Goal: Task Accomplishment & Management: Use online tool/utility

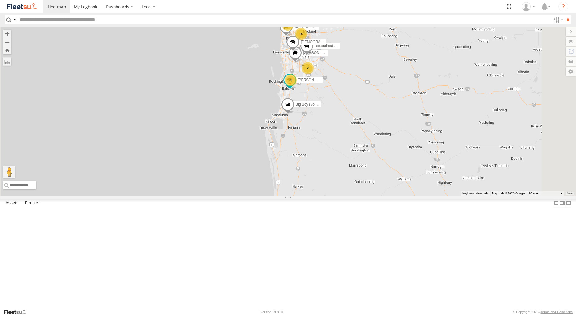
click at [0, 0] on div "Dispatch" at bounding box center [0, 0] width 0 height 0
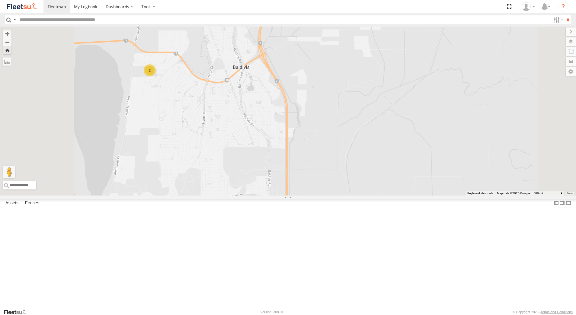
click at [0, 0] on div "[PERSON_NAME] - 1GOI925 -" at bounding box center [0, 0] width 0 height 0
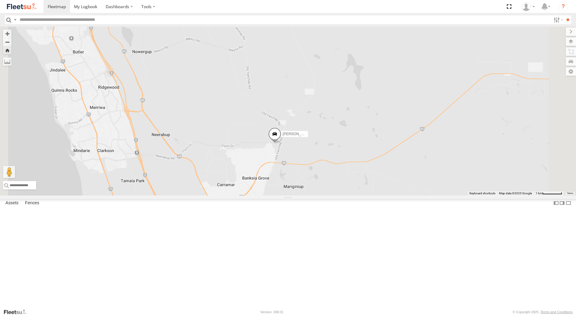
click at [282, 144] on span at bounding box center [274, 136] width 13 height 16
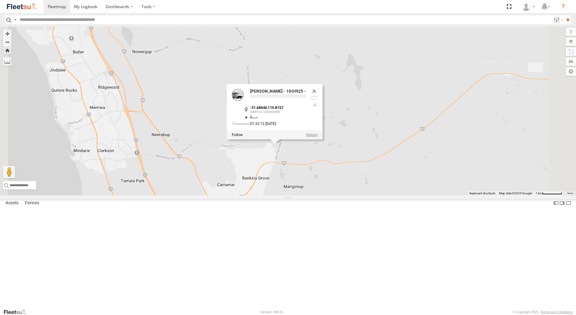
click at [318, 137] on label at bounding box center [312, 135] width 12 height 4
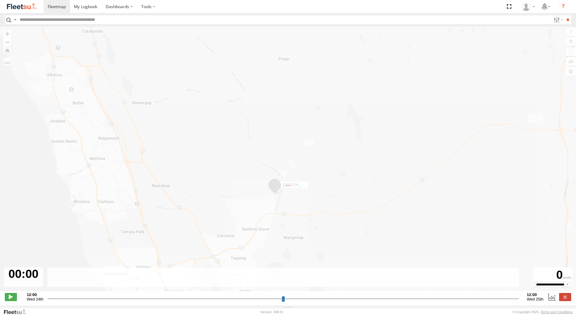
type input "**********"
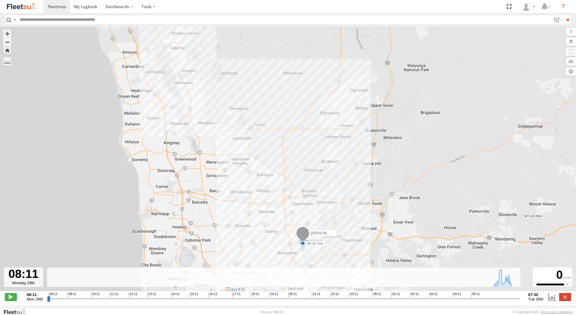
drag, startPoint x: 406, startPoint y: 243, endPoint x: 381, endPoint y: 265, distance: 32.7
click at [381, 265] on div "Mitch Bradford - 1GOI925 - 06:32 Tue 07:22 Tue" at bounding box center [288, 162] width 576 height 271
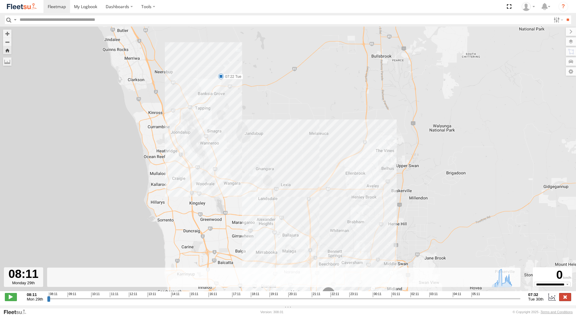
click at [564, 298] on label at bounding box center [565, 297] width 12 height 8
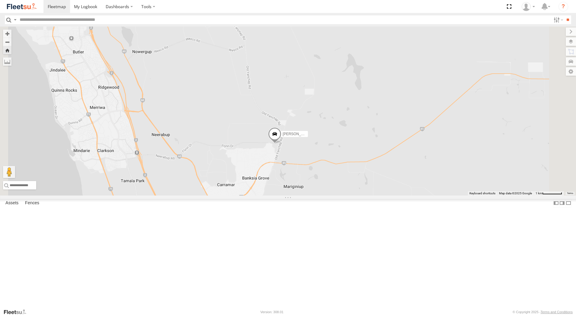
scroll to position [60, 0]
click at [0, 0] on div "[PERSON_NAME] - 1IJS864" at bounding box center [0, 0] width 0 height 0
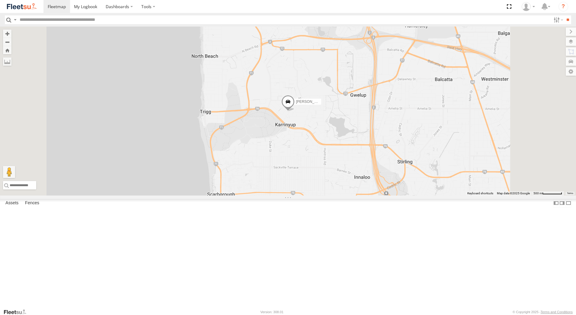
click at [0, 0] on div "Leon Lumsden - 1IJS864 Dispatch Elworthy Pl Karrinyup -31.87431 115.7767 0" at bounding box center [0, 0] width 0 height 0
drag, startPoint x: 54, startPoint y: 66, endPoint x: 43, endPoint y: 72, distance: 12.3
click at [0, 0] on div "[PERSON_NAME] - 1IJS864" at bounding box center [0, 0] width 0 height 0
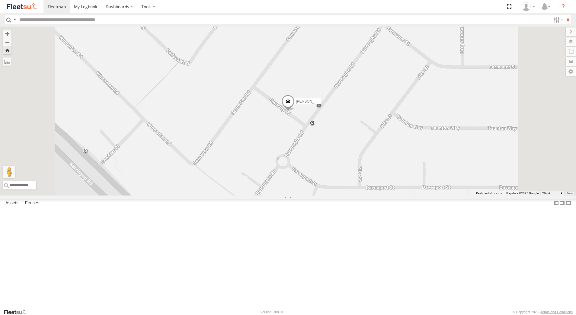
click at [0, 0] on div "[PERSON_NAME] - 1GOI925 -" at bounding box center [0, 0] width 0 height 0
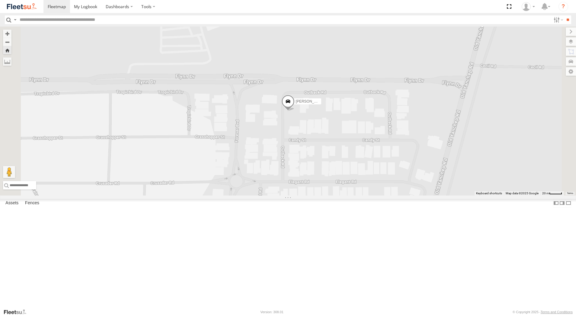
click at [295, 111] on span at bounding box center [288, 103] width 13 height 16
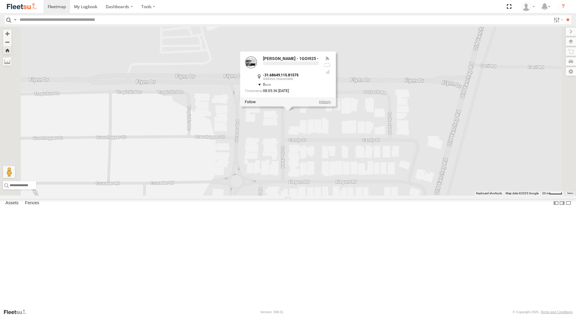
click at [331, 104] on label at bounding box center [325, 102] width 12 height 4
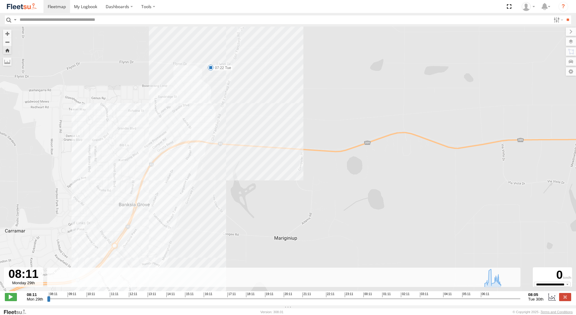
drag, startPoint x: 226, startPoint y: 78, endPoint x: 224, endPoint y: 174, distance: 96.7
click at [225, 172] on div "Mitch Bradford - 1GOI925 - 06:32 Tue 07:22 Tue" at bounding box center [288, 162] width 576 height 271
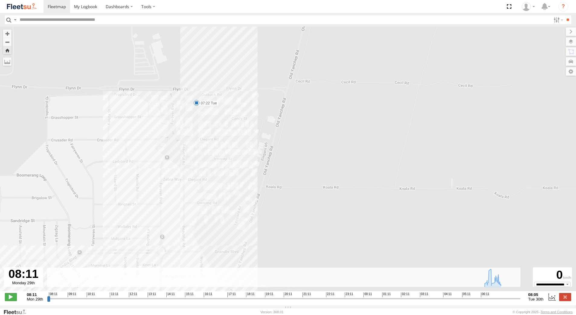
drag, startPoint x: 217, startPoint y: 105, endPoint x: 221, endPoint y: 170, distance: 65.1
click at [221, 170] on div "Mitch Bradford - 1GOI925 - 06:32 Tue 07:22 Tue" at bounding box center [288, 162] width 576 height 271
drag, startPoint x: 199, startPoint y: 229, endPoint x: 216, endPoint y: 159, distance: 72.4
click at [213, 166] on div "Mitch Bradford - 1GOI925 - 06:32 Tue 07:22 Tue" at bounding box center [288, 162] width 576 height 271
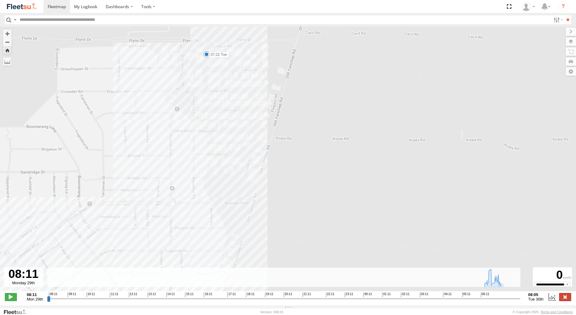
click at [565, 300] on label at bounding box center [565, 297] width 12 height 8
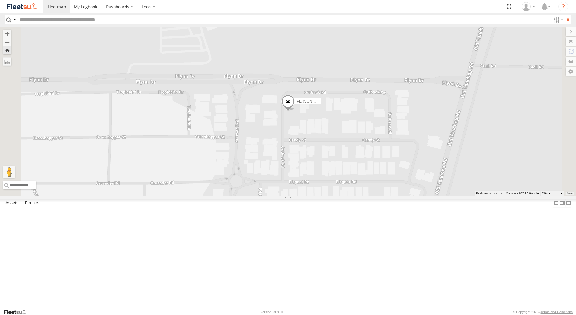
click at [0, 0] on div "Rick Frijaf - 1GOI926 - 0475 377 301 Dispatch" at bounding box center [0, 0] width 0 height 0
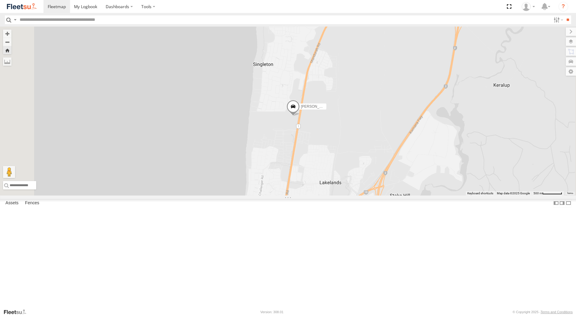
click at [0, 0] on div "[PERSON_NAME] - 1IJS864" at bounding box center [0, 0] width 0 height 0
